Goal: Find specific page/section: Find specific page/section

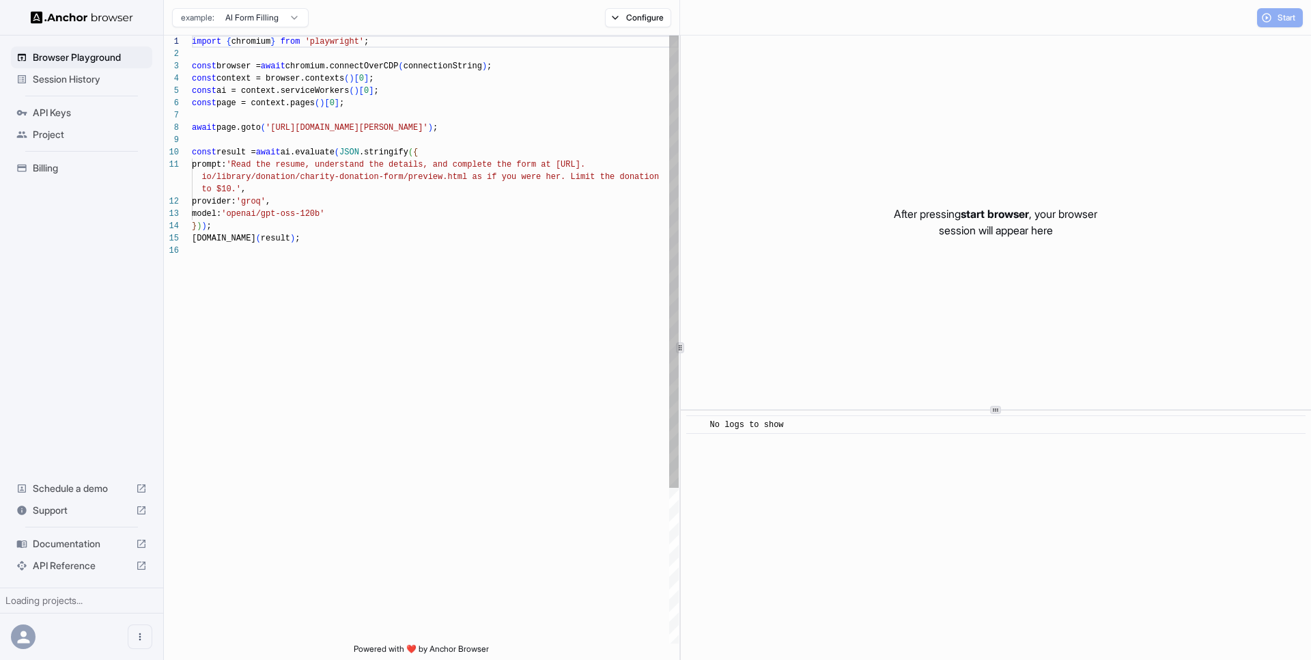
scroll to position [123, 0]
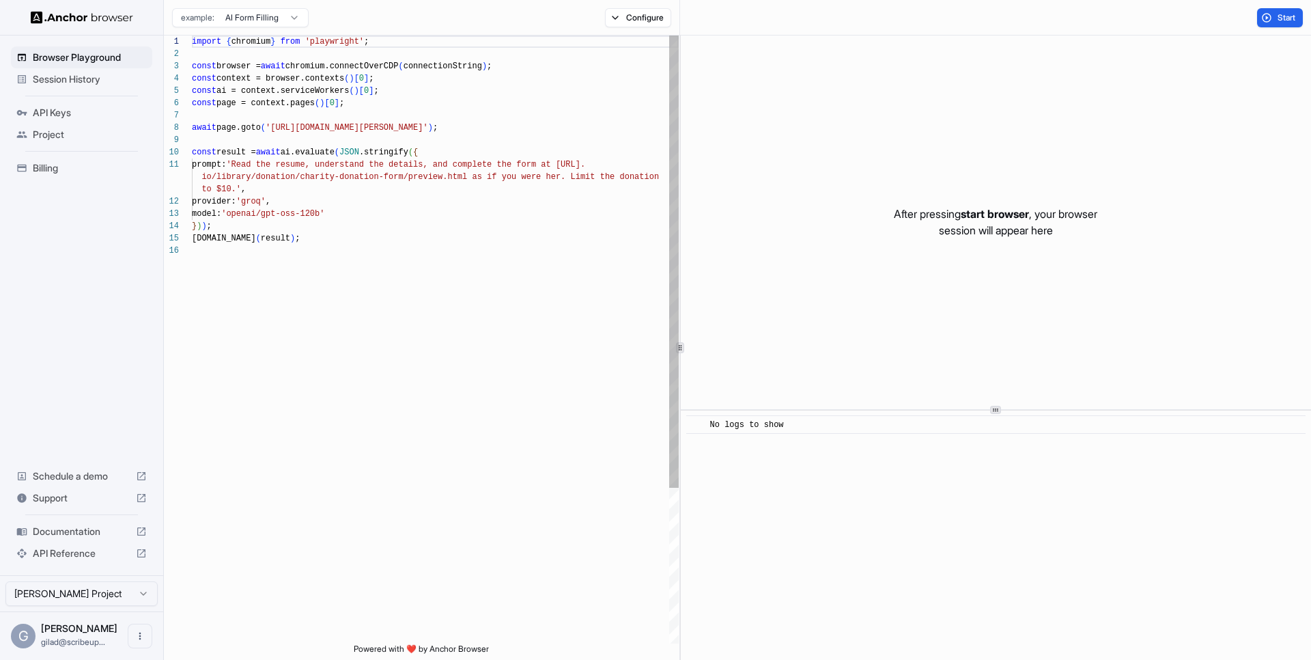
scroll to position [123, 0]
click at [79, 554] on span "API Reference" at bounding box center [82, 553] width 98 height 14
